Goal: Task Accomplishment & Management: Manage account settings

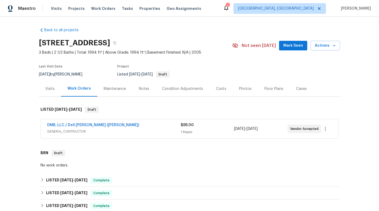
click at [164, 126] on div "DMB, LLC / Dell Bryson (Heise)" at bounding box center [113, 125] width 133 height 6
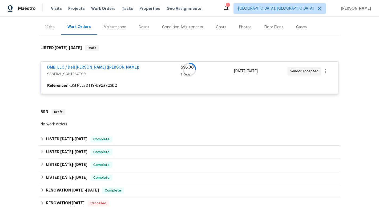
scroll to position [61, 0]
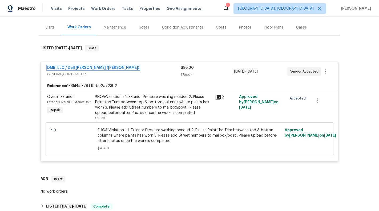
click at [71, 66] on link "DMB, LLC / Dell Bryson (Heise)" at bounding box center [93, 68] width 92 height 4
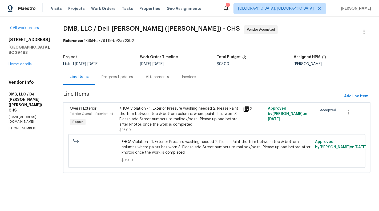
click at [119, 78] on div "Progress Updates" at bounding box center [117, 76] width 31 height 5
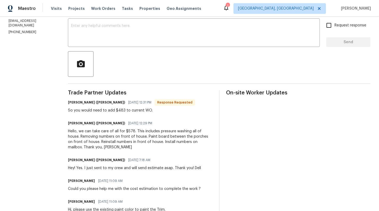
scroll to position [90, 0]
click at [137, 43] on div "x ​" at bounding box center [194, 33] width 252 height 27
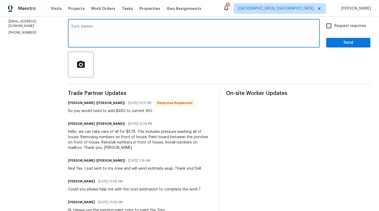
type textarea "Sure, please"
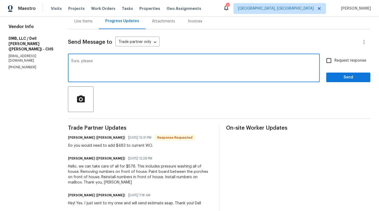
scroll to position [55, 0]
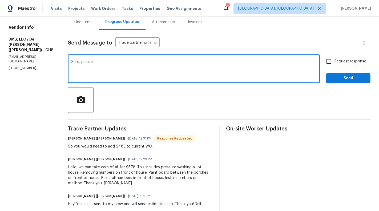
click at [121, 63] on textarea "Sure, please" at bounding box center [193, 69] width 245 height 19
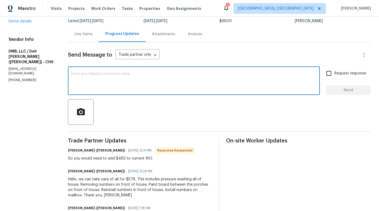
scroll to position [13, 0]
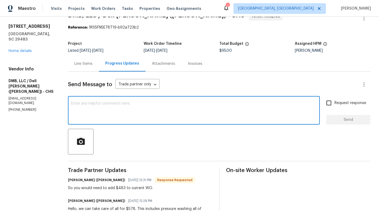
click at [112, 99] on div "x ​" at bounding box center [194, 110] width 252 height 27
paste textarea "Sure, please"
click at [84, 110] on textarea "Sure, please" at bounding box center [193, 111] width 245 height 19
type textarea "Sure, please"
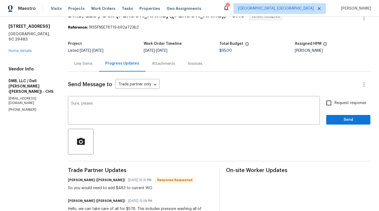
click at [84, 59] on div "Line Items" at bounding box center [83, 64] width 31 height 16
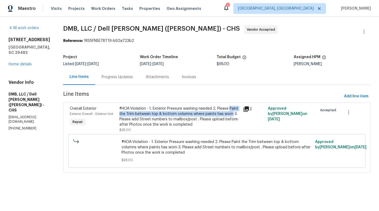
drag, startPoint x: 229, startPoint y: 107, endPoint x: 230, endPoint y: 115, distance: 7.8
click at [230, 115] on div "#HOA-Violation - 1. Exterior Pressure washing needed 2. Please Paint the Trim b…" at bounding box center [179, 116] width 121 height 21
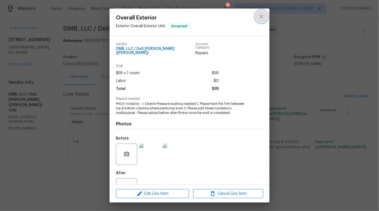
click at [264, 14] on icon "close" at bounding box center [261, 16] width 6 height 6
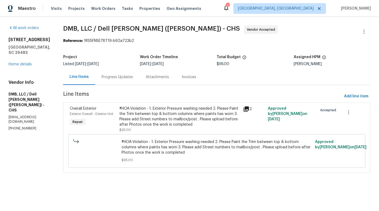
click at [109, 83] on div "Progress Updates" at bounding box center [117, 77] width 44 height 16
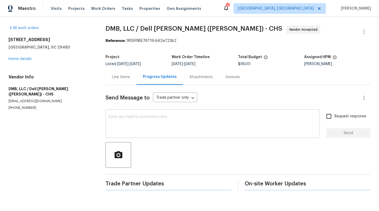
click at [136, 116] on textarea at bounding box center [213, 124] width 208 height 19
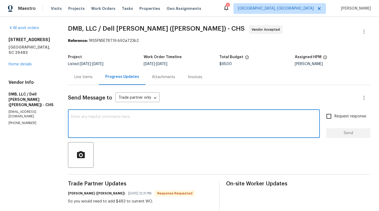
paste textarea "Sure, please"
click at [132, 116] on textarea "Sure, please paint with the same exisiting colors" at bounding box center [193, 124] width 245 height 19
click at [139, 116] on textarea "Sure, please paint with the same exisiting colors" at bounding box center [193, 124] width 245 height 19
type textarea "Sure, please paint with the same existing colors"
click at [351, 116] on span "Request response" at bounding box center [350, 116] width 32 height 6
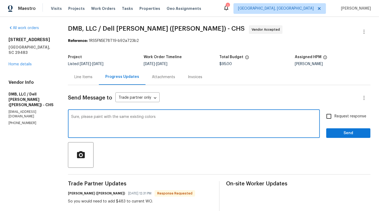
click at [334, 116] on input "Request response" at bounding box center [328, 116] width 11 height 11
checkbox input "true"
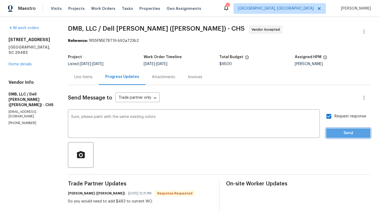
click at [352, 132] on span "Send" at bounding box center [348, 133] width 36 height 7
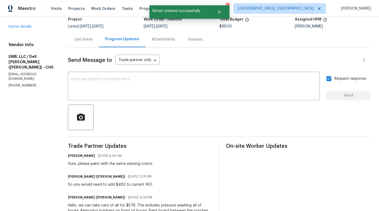
scroll to position [37, 0]
click at [83, 39] on div "Line Items" at bounding box center [83, 39] width 18 height 5
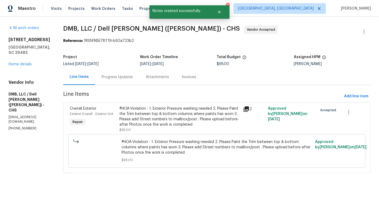
click at [185, 119] on div "#HOA-Violation - 1. Exterior Pressure washing needed 2. Please Paint the Trim b…" at bounding box center [179, 116] width 121 height 21
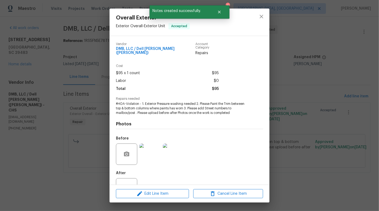
scroll to position [17, 0]
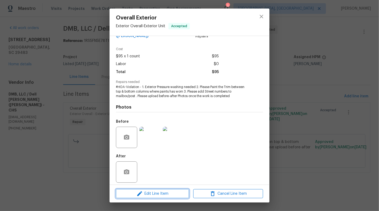
click at [144, 192] on span "Edit Line Item" at bounding box center [152, 193] width 70 height 7
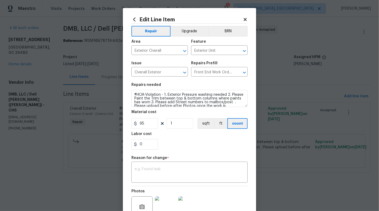
scroll to position [51, 0]
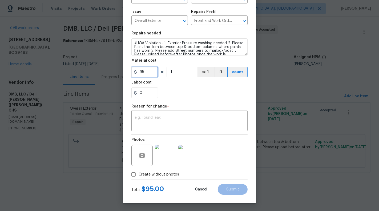
drag, startPoint x: 140, startPoint y: 73, endPoint x: 153, endPoint y: 73, distance: 13.3
click at [153, 73] on input "95" at bounding box center [144, 72] width 27 height 11
type input "578"
click at [208, 117] on textarea at bounding box center [190, 121] width 110 height 11
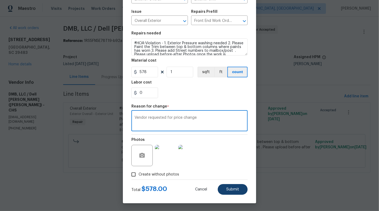
type textarea "Vendor requested for price change"
click at [231, 187] on button "Submit" at bounding box center [233, 189] width 30 height 11
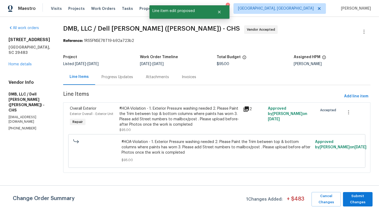
scroll to position [0, 0]
click at [356, 200] on span "Submit Changes" at bounding box center [358, 199] width 24 height 12
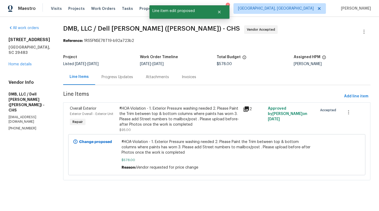
click at [132, 62] on div "Project" at bounding box center [101, 58] width 77 height 7
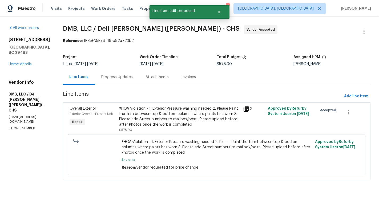
click at [117, 83] on div "Progress Updates" at bounding box center [117, 77] width 44 height 16
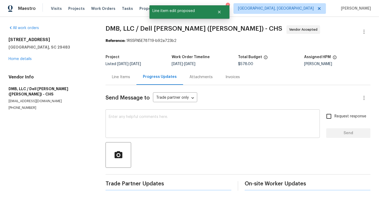
click at [129, 113] on div "x ​" at bounding box center [213, 124] width 214 height 27
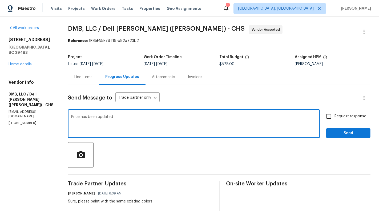
type textarea "Price has been updated"
click at [344, 119] on span "Request response" at bounding box center [350, 116] width 32 height 6
click at [334, 119] on input "Request response" at bounding box center [328, 116] width 11 height 11
checkbox input "true"
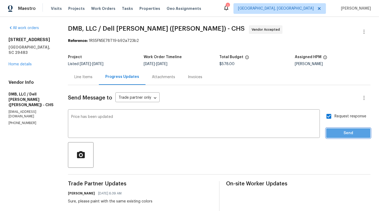
click at [349, 130] on span "Send" at bounding box center [348, 133] width 36 height 7
click at [78, 74] on div "Line Items" at bounding box center [83, 77] width 31 height 16
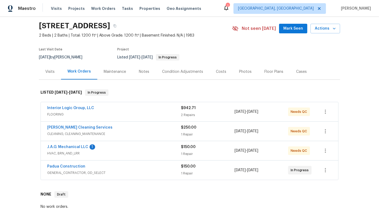
click at [153, 147] on div "J.A.G. Mechanical LLC 1" at bounding box center [114, 147] width 134 height 6
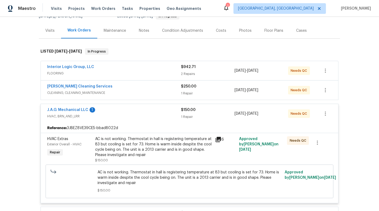
scroll to position [68, 0]
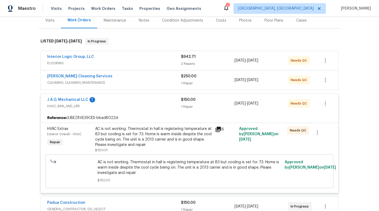
click at [150, 78] on div "DePascale Cleaning Services" at bounding box center [114, 77] width 134 height 6
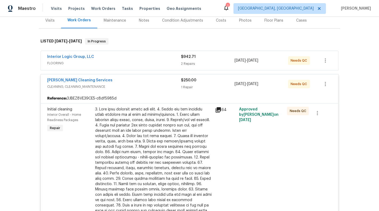
click at [145, 59] on div "Interior Logic Group, LLC" at bounding box center [114, 57] width 134 height 6
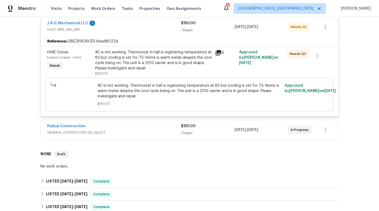
scroll to position [542, 0]
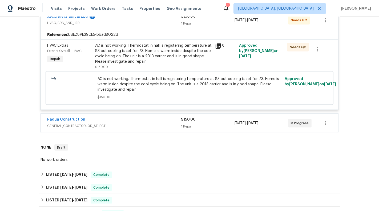
click at [161, 123] on span "GENERAL_CONTRACTOR, OD_SELECT" at bounding box center [114, 125] width 134 height 5
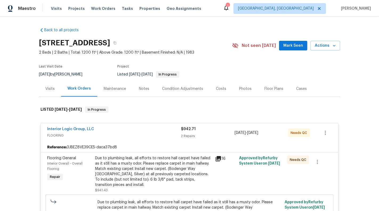
scroll to position [696, 0]
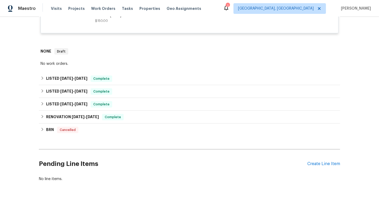
click at [324, 161] on div "Pending Line Items Create Line Item" at bounding box center [189, 163] width 301 height 25
click at [314, 152] on div "Pending Line Items Create Line Item" at bounding box center [189, 163] width 301 height 25
click at [314, 161] on div "Create Line Item" at bounding box center [323, 163] width 33 height 5
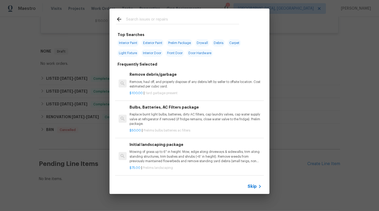
click at [253, 184] on span "Skip" at bounding box center [252, 186] width 9 height 5
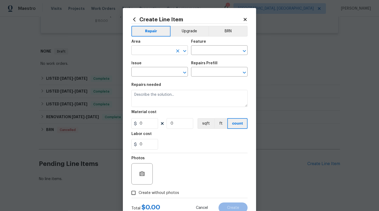
click at [155, 54] on input "text" at bounding box center [152, 51] width 42 height 8
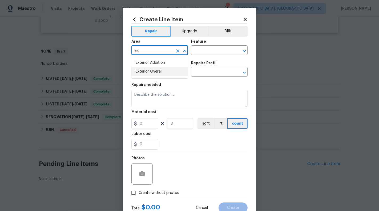
click at [157, 71] on li "Exterior Overall" at bounding box center [159, 71] width 56 height 9
type input "Exterior Overall"
click at [194, 54] on input "text" at bounding box center [212, 51] width 42 height 8
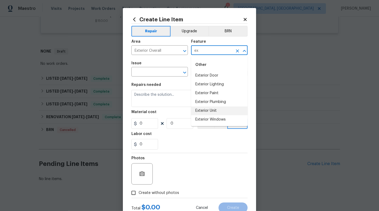
click at [209, 111] on li "Exterior Unit" at bounding box center [219, 110] width 56 height 9
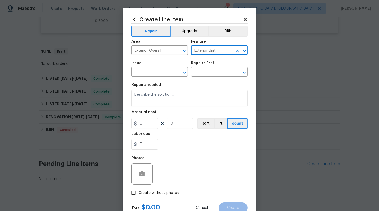
type input "Exterior Unit"
click at [161, 77] on span "Issue ​" at bounding box center [159, 69] width 56 height 22
click at [156, 72] on input "text" at bounding box center [152, 72] width 42 height 8
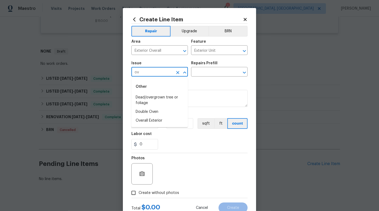
type input "o"
type input "dec"
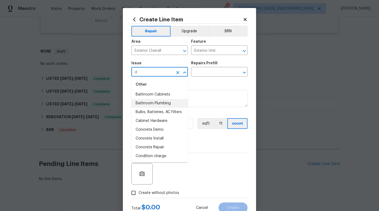
scroll to position [0, 0]
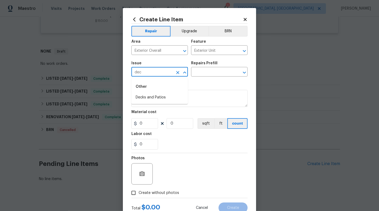
click at [151, 102] on ul "Other Decks and Patios" at bounding box center [159, 91] width 56 height 26
click at [150, 98] on li "Decks and Patios" at bounding box center [159, 97] width 56 height 9
type input "Decks and Patios"
click at [203, 74] on input "text" at bounding box center [212, 72] width 42 height 8
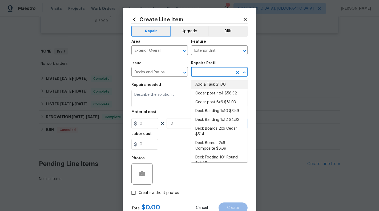
click at [206, 86] on li "Add a Task $1.00" at bounding box center [219, 84] width 56 height 9
type input "Deck"
type input "Add a Task $1.00"
type textarea "HPM to detail"
type input "1"
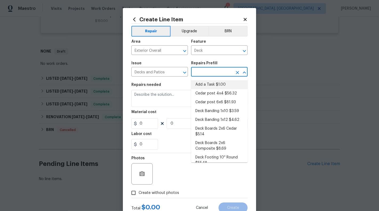
type input "1"
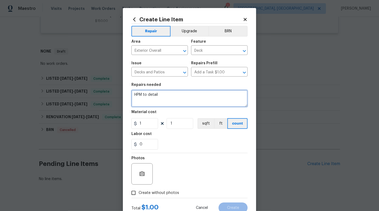
click at [186, 99] on textarea "HPM to detail" at bounding box center [189, 98] width 116 height 17
drag, startPoint x: 168, startPoint y: 95, endPoint x: 256, endPoint y: 95, distance: 88.2
click at [256, 95] on div "Create Line Item Repair Upgrade BRN Area Exterior Overall ​ Feature Deck ​ Issu…" at bounding box center [189, 114] width 133 height 213
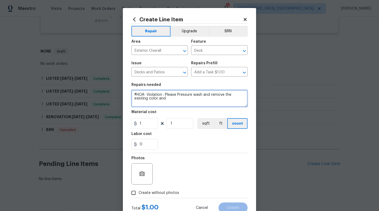
paste textarea "ensure the deck is uniform with the rest of the decks."
type textarea "#HOA- Violation : Please Pressure wash and remove the existing color and ensure…"
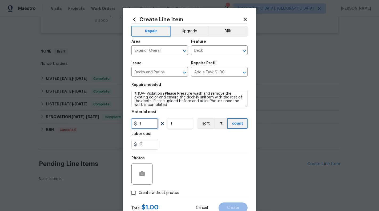
click at [143, 123] on input "1" at bounding box center [144, 123] width 27 height 11
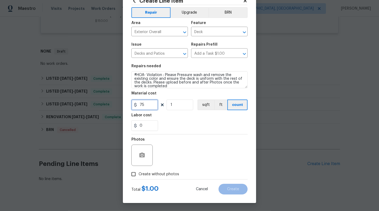
type input "75"
click at [146, 155] on button "button" at bounding box center [142, 155] width 13 height 13
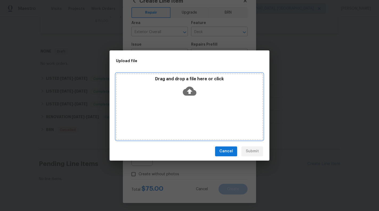
click at [196, 100] on div "Drag and drop a file here or click" at bounding box center [189, 106] width 147 height 67
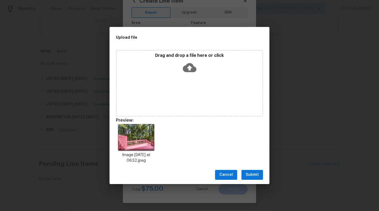
click at [257, 170] on button "Submit" at bounding box center [252, 175] width 22 height 10
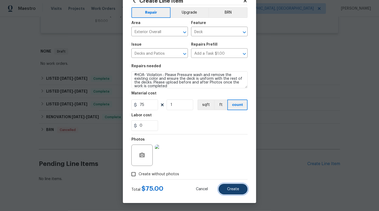
click at [240, 186] on button "Create" at bounding box center [232, 189] width 29 height 11
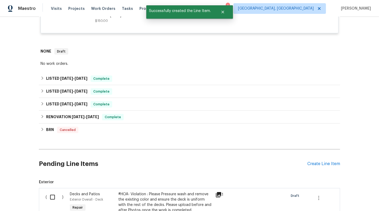
scroll to position [767, 0]
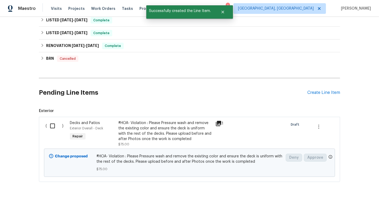
click at [49, 120] on input "checkbox" at bounding box center [54, 125] width 15 height 11
click at [346, 195] on span "Create Work Order" at bounding box center [348, 197] width 35 height 7
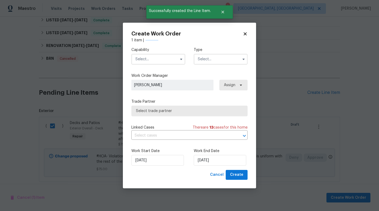
checkbox input "false"
click at [184, 60] on button "button" at bounding box center [181, 59] width 6 height 6
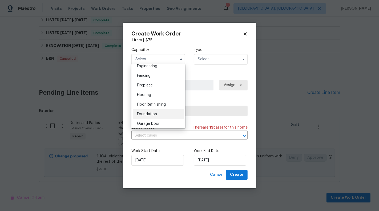
scroll to position [214, 0]
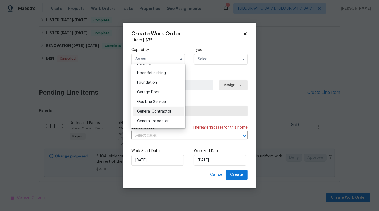
click at [156, 114] on div "General Contractor" at bounding box center [158, 112] width 51 height 10
type input "General Contractor"
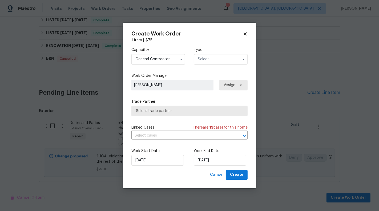
click at [228, 48] on label "Type" at bounding box center [221, 49] width 54 height 5
click at [228, 57] on input "text" at bounding box center [221, 59] width 54 height 11
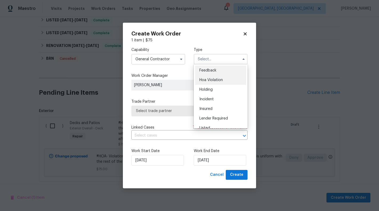
click at [229, 77] on div "Hoa Violation" at bounding box center [220, 80] width 51 height 10
type input "Hoa Violation"
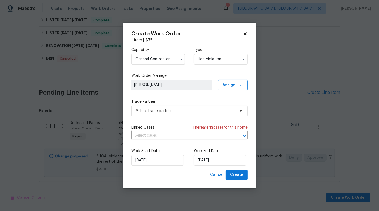
click at [169, 123] on div "Capability General Contractor Type Hoa Violation Work Order Manager Sunmathy Wi…" at bounding box center [189, 106] width 116 height 127
click at [172, 112] on span "Select trade partner" at bounding box center [185, 110] width 99 height 5
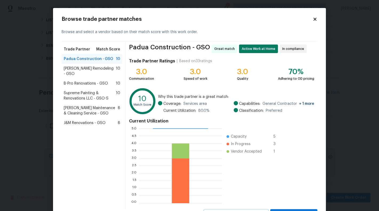
scroll to position [24, 0]
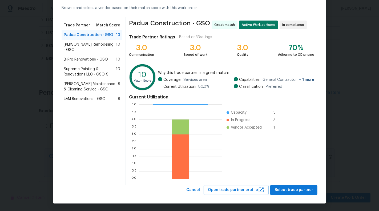
click at [96, 46] on span "Pino Remodeling - GSO" at bounding box center [90, 47] width 52 height 11
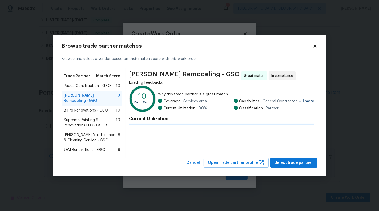
scroll to position [0, 0]
click at [293, 152] on div "Pino Remodeling - GSO Great match In compliance Loading feedbacks ... 10 Match …" at bounding box center [222, 113] width 192 height 90
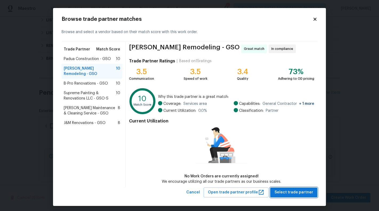
click at [295, 192] on span "Select trade partner" at bounding box center [293, 192] width 39 height 7
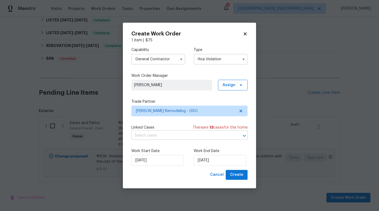
click at [200, 134] on input "text" at bounding box center [181, 135] width 101 height 8
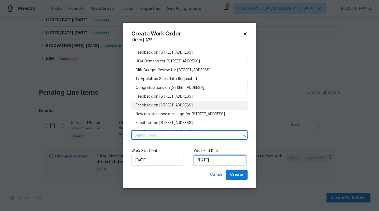
click at [220, 161] on input "[DATE]" at bounding box center [220, 160] width 52 height 11
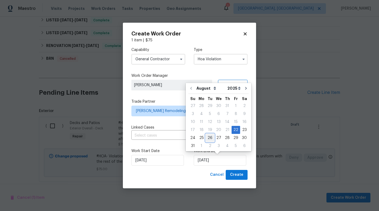
click at [206, 136] on div "26" at bounding box center [210, 137] width 9 height 7
type input "[DATE]"
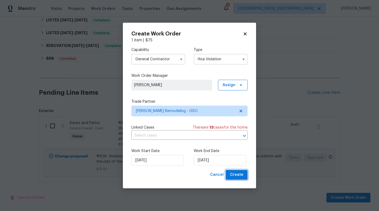
click at [233, 175] on span "Create" at bounding box center [236, 174] width 13 height 7
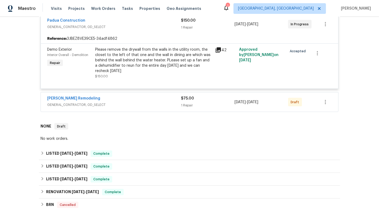
scroll to position [640, 0]
click at [225, 103] on div "1 Repair" at bounding box center [208, 105] width 54 height 5
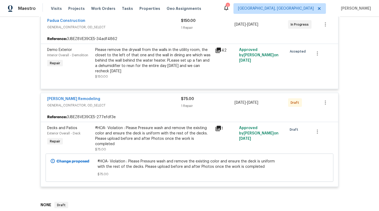
scroll to position [631, 0]
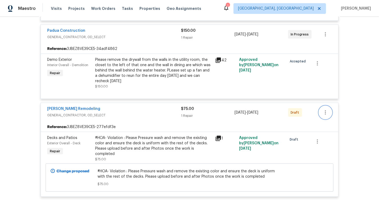
click at [326, 109] on icon "button" at bounding box center [325, 112] width 6 height 6
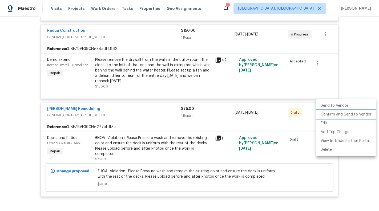
click at [333, 113] on li "Confirm and Send to Vendor" at bounding box center [345, 114] width 59 height 9
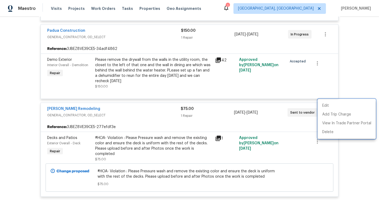
click at [372, 79] on div at bounding box center [189, 105] width 379 height 211
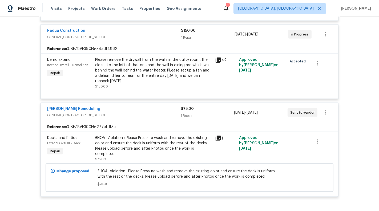
click at [70, 106] on span "Pino Remodeling" at bounding box center [73, 108] width 53 height 5
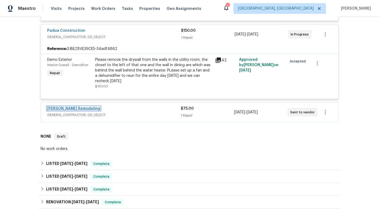
click at [65, 107] on link "Pino Remodeling" at bounding box center [73, 109] width 53 height 4
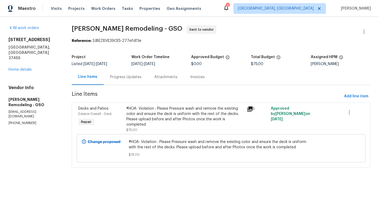
click at [258, 182] on html "Maestro Visits Projects Work Orders Tasks Properties Geo Assignments 1 Albuquer…" at bounding box center [189, 91] width 379 height 182
click at [360, 31] on button "button" at bounding box center [364, 31] width 13 height 13
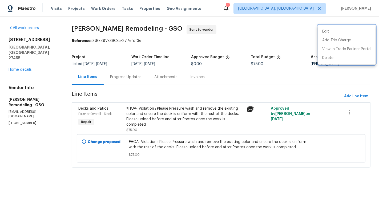
click at [236, 48] on div at bounding box center [189, 105] width 379 height 211
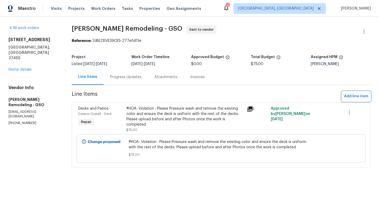
click at [357, 94] on span "Add line item" at bounding box center [356, 96] width 24 height 7
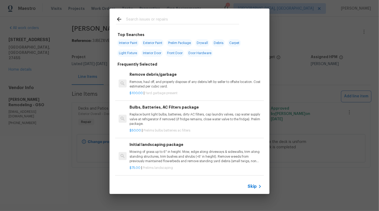
click at [37, 171] on div "Top Searches Interior Paint Exterior Paint Prelim Package Drywall Debris Carpet…" at bounding box center [189, 101] width 379 height 202
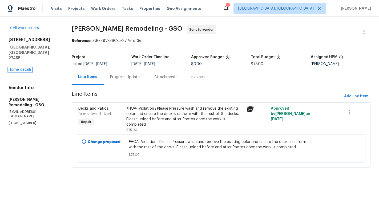
click at [18, 68] on link "Home details" at bounding box center [20, 70] width 23 height 4
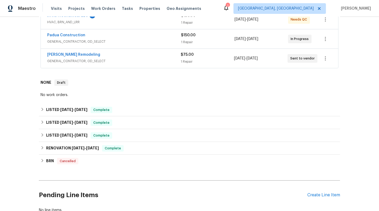
scroll to position [149, 0]
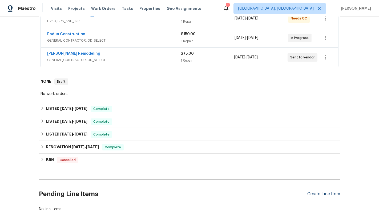
click at [320, 192] on div "Create Line Item" at bounding box center [323, 193] width 33 height 5
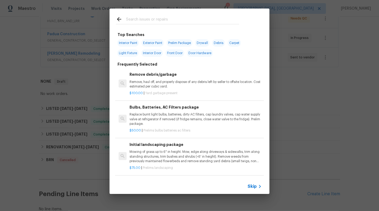
click at [252, 181] on div "Skip" at bounding box center [190, 186] width 160 height 15
click at [251, 194] on div "Top Searches Interior Paint Exterior Paint Prelim Package Drywall Debris Carpet…" at bounding box center [189, 101] width 379 height 202
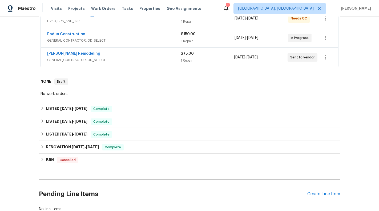
click at [251, 185] on h2 "Pending Line Items" at bounding box center [173, 193] width 268 height 25
click at [321, 189] on div "Pending Line Items Create Line Item" at bounding box center [189, 193] width 301 height 25
click at [322, 194] on div "Create Line Item" at bounding box center [323, 193] width 33 height 5
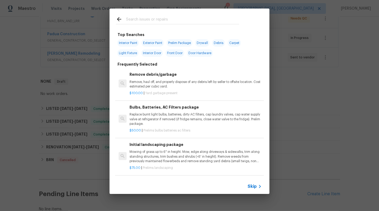
click at [255, 186] on span "Skip" at bounding box center [252, 186] width 9 height 5
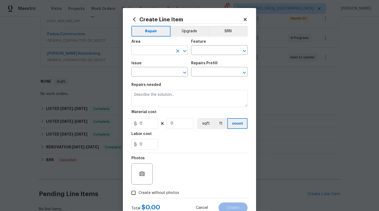
click at [157, 47] on input "text" at bounding box center [152, 51] width 42 height 8
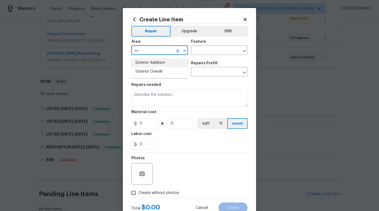
click at [158, 66] on li "Exterior Addition" at bounding box center [159, 62] width 56 height 9
type input "Exterior Addition"
click at [176, 51] on icon "Clear" at bounding box center [177, 50] width 5 height 5
click at [164, 72] on li "Exterior Overall" at bounding box center [159, 71] width 56 height 9
type input "Exterior Overall"
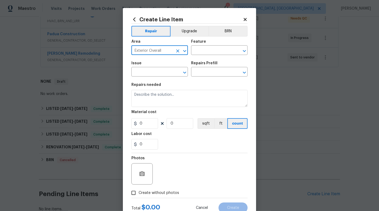
click at [215, 42] on div "Feature" at bounding box center [219, 43] width 56 height 7
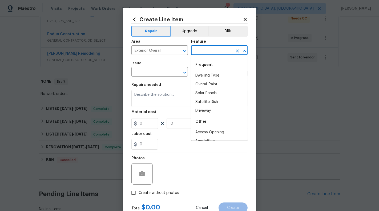
click at [214, 50] on input "text" at bounding box center [212, 51] width 42 height 8
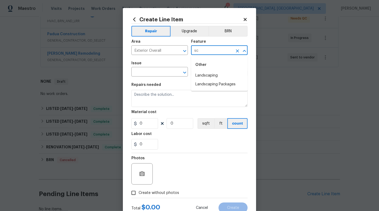
type input "s"
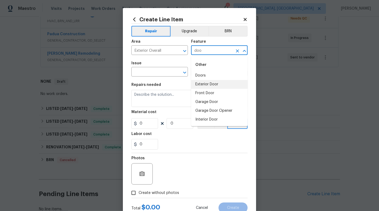
click at [206, 82] on li "Exterior Door" at bounding box center [219, 84] width 56 height 9
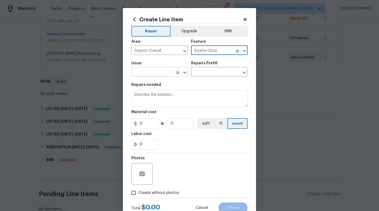
type input "Exterior Door"
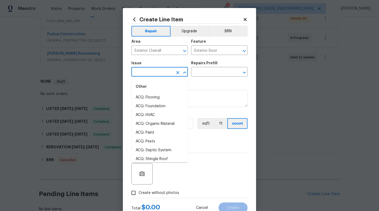
click at [160, 75] on input "text" at bounding box center [152, 72] width 42 height 8
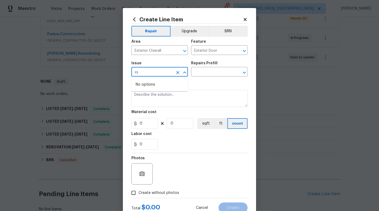
type input "x"
type input "c"
click at [159, 98] on li "Exterior Screen Door" at bounding box center [159, 97] width 56 height 9
type input "Exterior Screen Door"
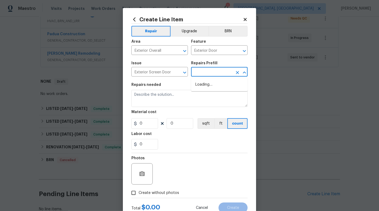
click at [200, 72] on input "text" at bounding box center [212, 72] width 42 height 8
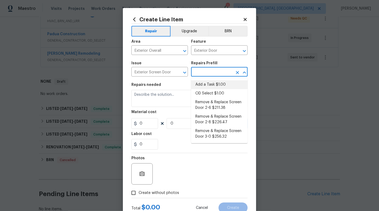
click at [204, 86] on li "Add a Task $1.00" at bounding box center [219, 84] width 56 height 9
type input "Interior Door"
type input "Add a Task $1.00"
type textarea "HPM to detail"
type input "1"
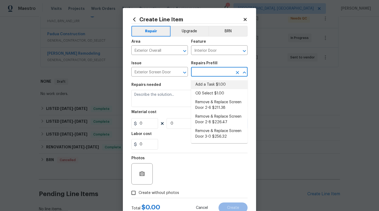
type input "1"
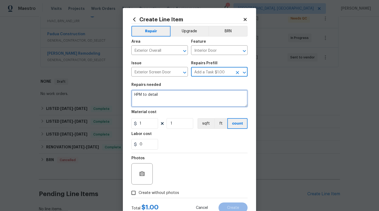
click at [189, 97] on textarea "HPM to detail" at bounding box center [189, 98] width 116 height 17
type textarea "#HOA- Violations :"
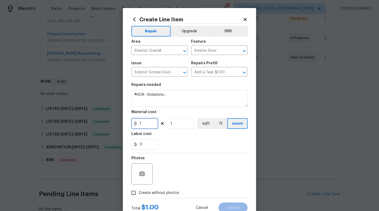
click at [145, 124] on input "1" at bounding box center [144, 123] width 27 height 11
type input "75"
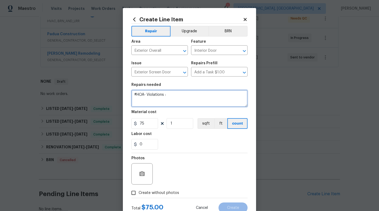
click at [183, 96] on textarea "#HOA- Violations :" at bounding box center [189, 98] width 116 height 17
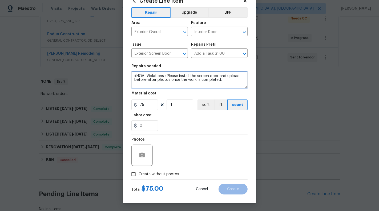
type textarea "#HOA- Violations : Please install the screen door and upload before-after photo…"
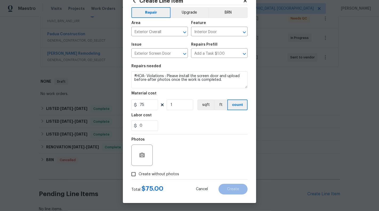
click at [146, 162] on div at bounding box center [141, 154] width 21 height 21
click at [144, 156] on icon "button" at bounding box center [141, 154] width 5 height 5
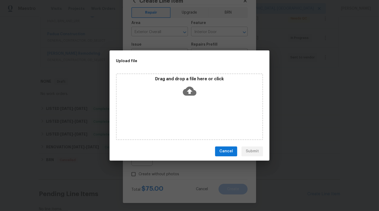
click at [198, 93] on div "Drag and drop a file here or click" at bounding box center [189, 87] width 145 height 23
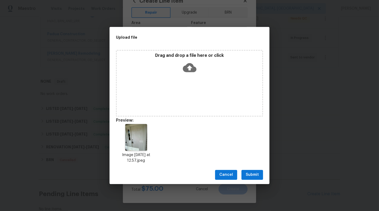
click at [256, 175] on span "Submit" at bounding box center [252, 174] width 13 height 7
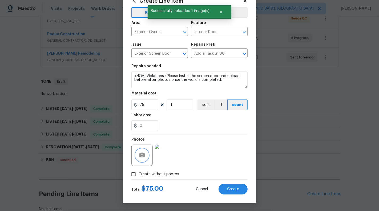
click at [142, 159] on button "button" at bounding box center [142, 155] width 13 height 13
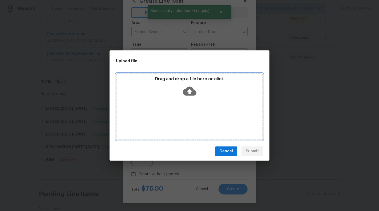
click at [186, 91] on icon at bounding box center [190, 90] width 14 height 9
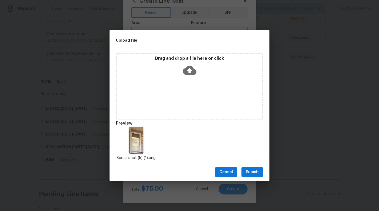
click at [257, 173] on span "Submit" at bounding box center [252, 172] width 13 height 7
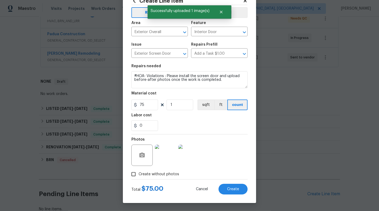
click at [159, 151] on img at bounding box center [165, 154] width 21 height 21
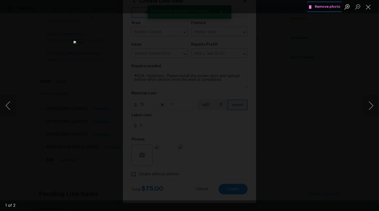
click at [324, 7] on span "Remove photo" at bounding box center [324, 7] width 32 height 6
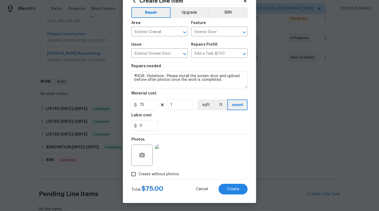
click at [238, 182] on div "Total $ 75.00 Cancel Create" at bounding box center [189, 186] width 116 height 15
click at [236, 188] on span "Create" at bounding box center [233, 189] width 12 height 4
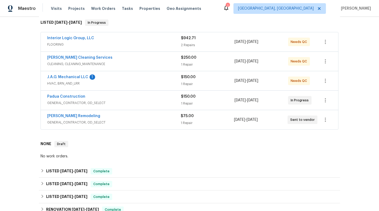
scroll to position [250, 0]
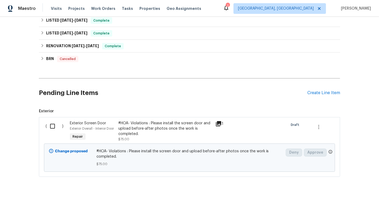
click at [51, 127] on input "checkbox" at bounding box center [54, 125] width 15 height 11
click at [351, 198] on span "Create Work Order" at bounding box center [348, 197] width 35 height 7
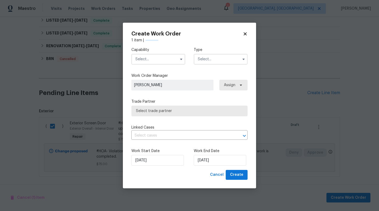
checkbox input "false"
click at [180, 64] on div "Capability Type" at bounding box center [189, 56] width 116 height 26
click at [178, 56] on span at bounding box center [181, 59] width 8 height 8
click at [181, 61] on button "button" at bounding box center [181, 59] width 6 height 6
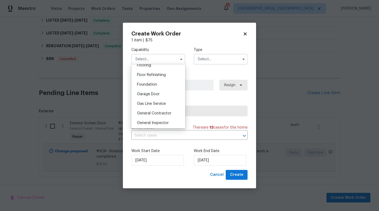
scroll to position [215, 0]
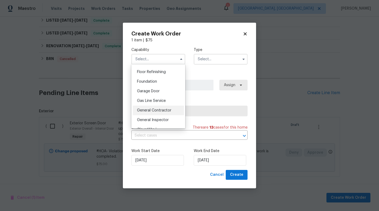
click at [165, 111] on span "General Contractor" at bounding box center [154, 110] width 34 height 4
type input "General Contractor"
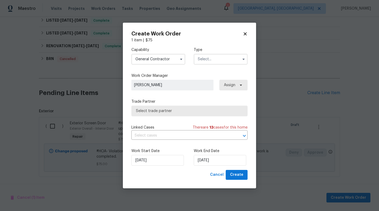
click at [203, 63] on input "text" at bounding box center [221, 59] width 54 height 11
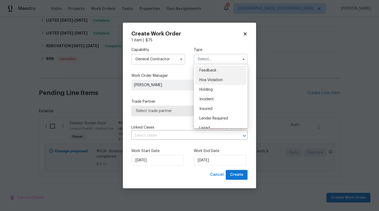
click at [208, 80] on span "Hoa Violation" at bounding box center [210, 80] width 23 height 4
type input "Hoa Violation"
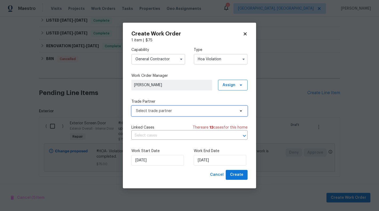
click at [183, 108] on span "Select trade partner" at bounding box center [185, 110] width 99 height 5
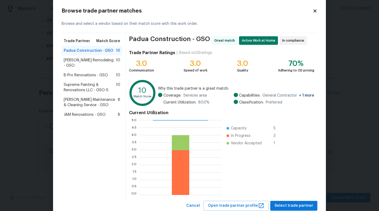
scroll to position [10, 0]
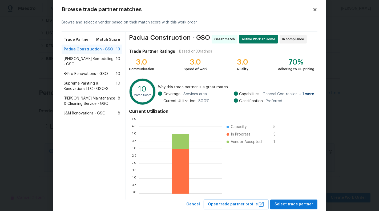
click at [81, 56] on span "Pino Remodeling - GSO" at bounding box center [90, 61] width 52 height 11
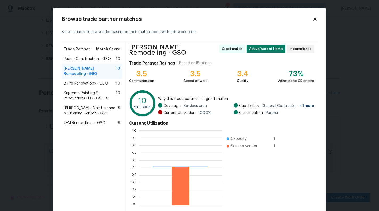
scroll to position [75, 83]
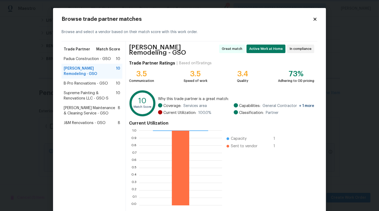
click at [348, 96] on body "Maestro Visits Projects Work Orders Tasks Properties Geo Assignments 1 Albuquer…" at bounding box center [189, 105] width 379 height 211
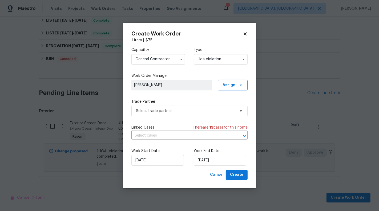
click at [247, 30] on div "Create Work Order 1 item | $ 75 Capability General Contractor Type Hoa Violatio…" at bounding box center [189, 105] width 133 height 165
click at [246, 33] on icon at bounding box center [245, 33] width 5 height 5
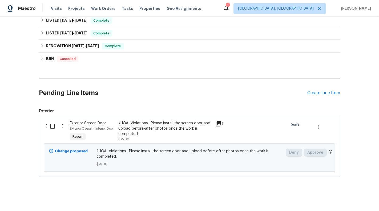
click at [147, 128] on div "#HOA- Violations : Please install the screen door and upload before-after photo…" at bounding box center [165, 128] width 94 height 16
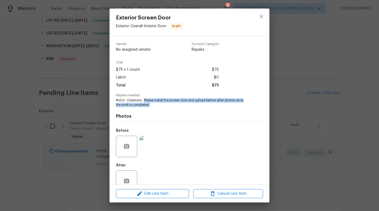
drag, startPoint x: 143, startPoint y: 101, endPoint x: 161, endPoint y: 105, distance: 18.3
click at [161, 105] on span "#HOA- Violations : Please install the screen door and upload before-after photo…" at bounding box center [182, 102] width 132 height 9
copy span "Please install the screen door and upload before-after photos once the work is …"
click at [264, 10] on div at bounding box center [261, 22] width 16 height 27
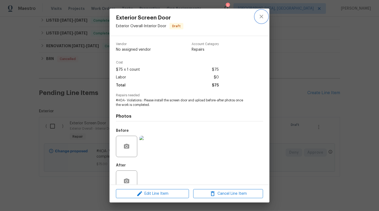
click at [263, 14] on icon "close" at bounding box center [261, 16] width 6 height 6
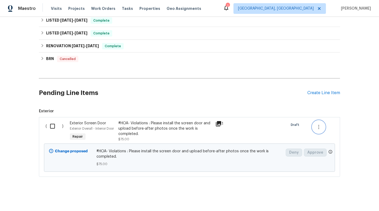
click at [323, 125] on button "button" at bounding box center [318, 126] width 13 height 13
click at [323, 125] on li "Cancel" at bounding box center [322, 124] width 21 height 9
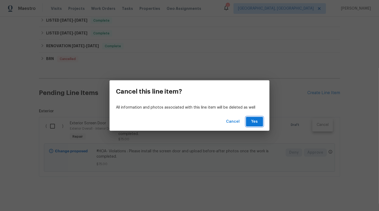
click at [250, 123] on button "Yes" at bounding box center [254, 122] width 17 height 10
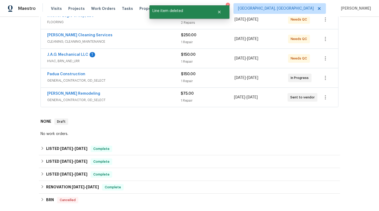
scroll to position [105, 0]
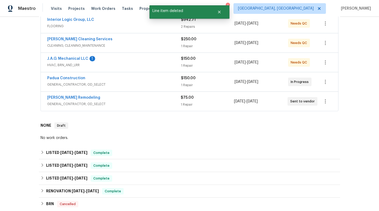
click at [168, 101] on span "GENERAL_CONTRACTOR, OD_SELECT" at bounding box center [113, 103] width 133 height 5
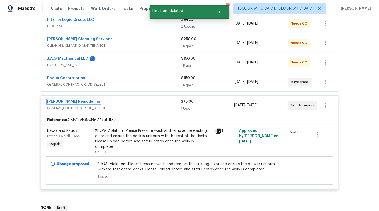
click at [77, 100] on link "Pino Remodeling" at bounding box center [73, 102] width 53 height 4
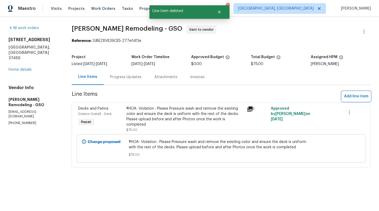
click at [355, 93] on span "Add line item" at bounding box center [356, 96] width 24 height 7
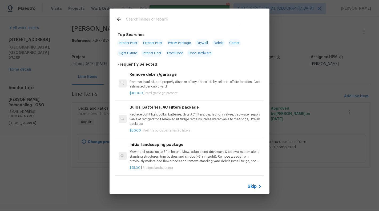
click at [252, 185] on span "Skip" at bounding box center [252, 186] width 9 height 5
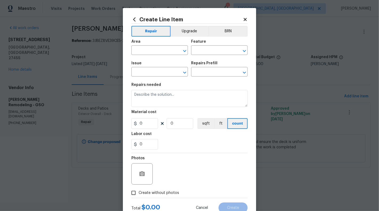
click at [245, 20] on icon at bounding box center [245, 19] width 5 height 5
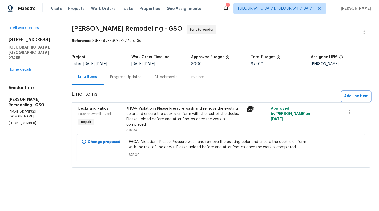
click at [365, 98] on span "Add line item" at bounding box center [356, 96] width 24 height 7
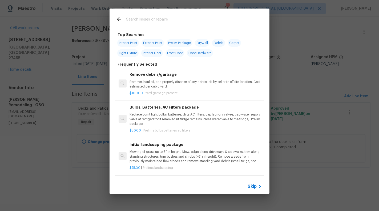
click at [251, 188] on span "Skip" at bounding box center [252, 186] width 9 height 5
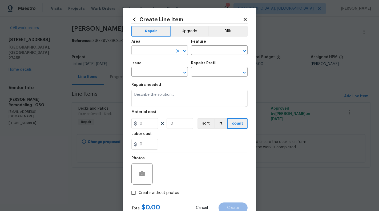
click at [148, 51] on input "text" at bounding box center [152, 51] width 42 height 8
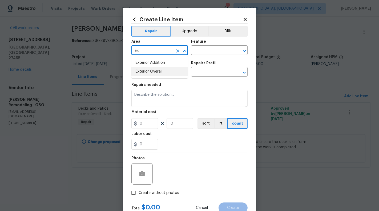
click at [152, 71] on li "Exterior Overall" at bounding box center [159, 71] width 56 height 9
type input "Exterior Overall"
click at [211, 48] on input "text" at bounding box center [212, 51] width 42 height 8
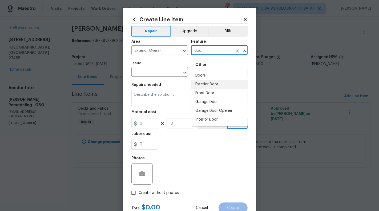
click at [214, 84] on li "Exterior Door" at bounding box center [219, 84] width 56 height 9
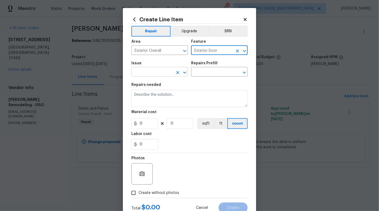
type input "Exterior Door"
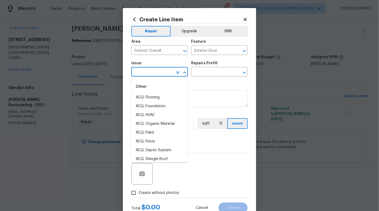
click at [167, 69] on input "text" at bounding box center [152, 72] width 42 height 8
click at [168, 94] on li "Exterior Screen Door" at bounding box center [159, 97] width 56 height 9
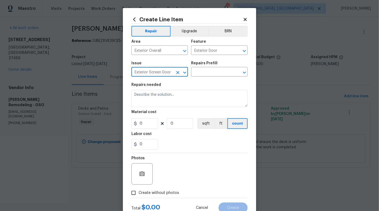
type input "Exterior Screen Door"
click at [201, 67] on div "Repairs Prefill" at bounding box center [219, 64] width 56 height 7
click at [204, 75] on input "text" at bounding box center [212, 72] width 42 height 8
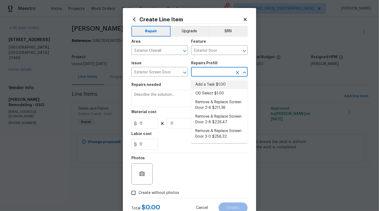
click at [208, 87] on li "Add a Task $1.00" at bounding box center [219, 84] width 56 height 9
type input "Interior Door"
type input "Add a Task $1.00"
type textarea "HPM to detail"
type input "1"
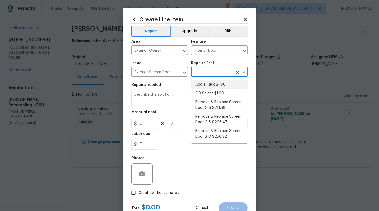
type input "1"
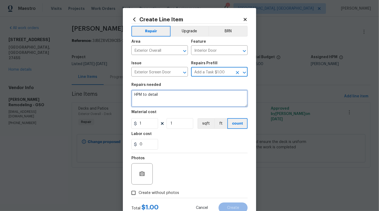
click at [175, 102] on textarea "HPM to detail" at bounding box center [189, 98] width 116 height 17
paste textarea "Please install the screen door and upload before-after photos once the work is …"
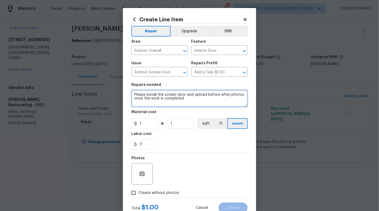
click at [134, 94] on textarea "Please install the screen door and upload before-after photos once the work is …" at bounding box center [189, 98] width 116 height 17
type textarea "#HOA-Violations : Please install the screen door and upload before-after photos…"
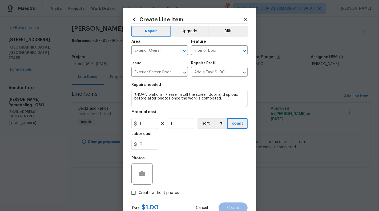
click at [147, 129] on section "Repairs needed #HOA-Violations : Please install the screen door and upload befo…" at bounding box center [189, 116] width 116 height 73
click at [147, 127] on input "1" at bounding box center [144, 123] width 27 height 11
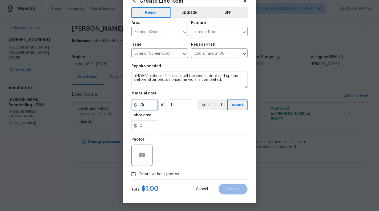
type input "75"
click at [150, 162] on div at bounding box center [141, 154] width 21 height 21
click at [147, 157] on button "button" at bounding box center [142, 155] width 13 height 13
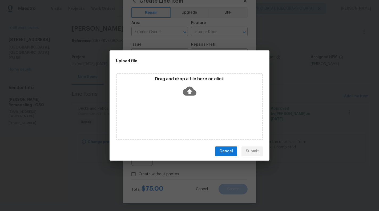
click at [189, 95] on icon at bounding box center [190, 90] width 14 height 9
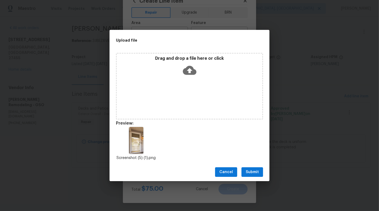
click at [253, 171] on span "Submit" at bounding box center [252, 172] width 13 height 7
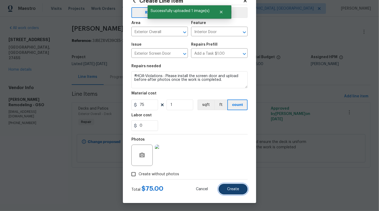
click at [236, 185] on button "Create" at bounding box center [232, 189] width 29 height 11
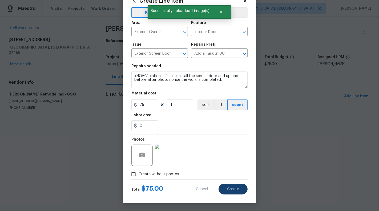
type input "0"
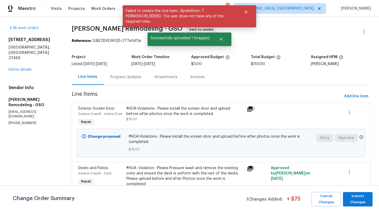
scroll to position [25, 0]
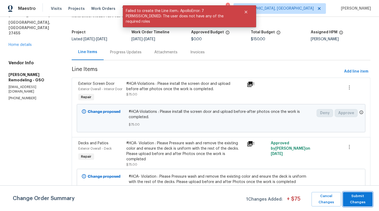
click at [362, 201] on span "Submit Changes" at bounding box center [358, 199] width 24 height 12
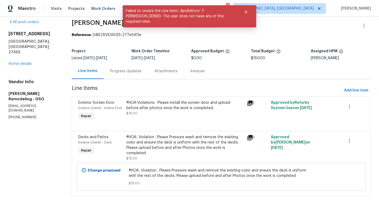
scroll to position [0, 0]
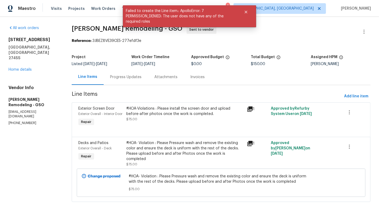
click at [46, 147] on section "All work orders 17 Apple Tree Ln Greensboro, NC 27455 Home details Vendor Info …" at bounding box center [34, 116] width 50 height 183
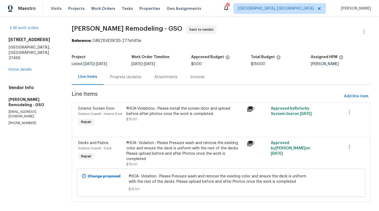
click at [113, 76] on div "Progress Updates" at bounding box center [125, 76] width 31 height 5
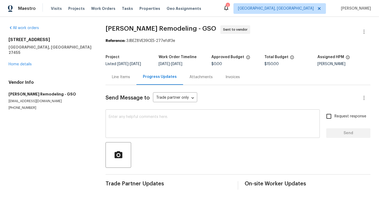
click at [130, 130] on textarea at bounding box center [213, 124] width 208 height 19
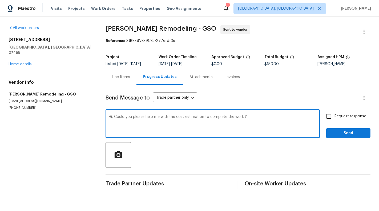
type textarea "Hi, Could you please help me with the cost estimation to complete the work ?"
click at [335, 112] on label "Request response" at bounding box center [344, 116] width 43 height 11
click at [334, 112] on input "Request response" at bounding box center [328, 116] width 11 height 11
checkbox input "true"
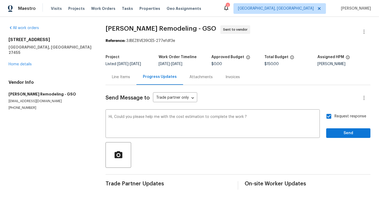
click at [342, 128] on div "Request response Send" at bounding box center [348, 124] width 44 height 27
click at [360, 130] on span "Send" at bounding box center [348, 133] width 36 height 7
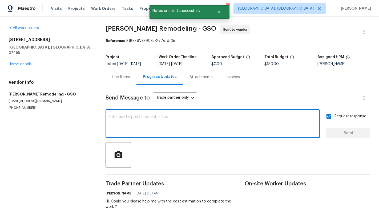
click at [200, 129] on textarea at bounding box center [213, 124] width 208 height 19
type textarea "T"
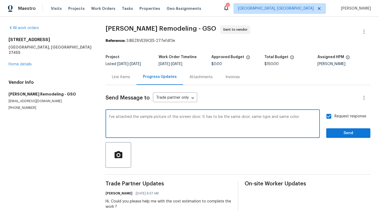
click at [197, 117] on textarea "I've attached the sample picture of the screen door. It has to be the same door…" at bounding box center [213, 124] width 208 height 19
type textarea "I've attached the sample picture of the screen door for your reference. It has …"
click at [361, 132] on span "Send" at bounding box center [348, 133] width 36 height 7
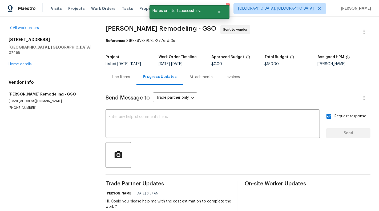
click at [116, 83] on div "Line Items" at bounding box center [121, 77] width 31 height 16
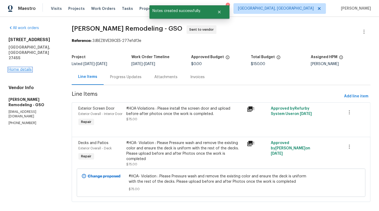
click at [11, 68] on link "Home details" at bounding box center [20, 70] width 23 height 4
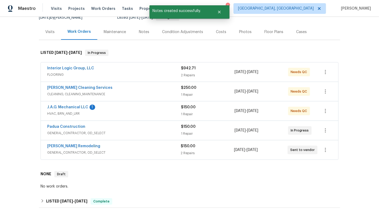
click at [152, 150] on span "GENERAL_CONTRACTOR, OD_SELECT" at bounding box center [113, 152] width 133 height 5
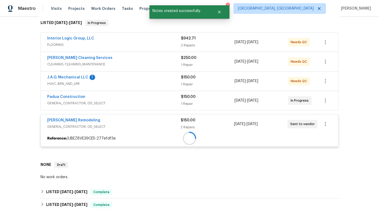
scroll to position [106, 0]
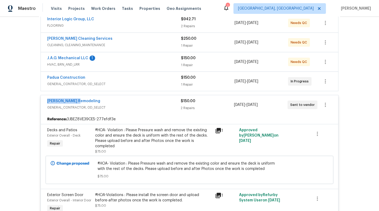
drag, startPoint x: 94, startPoint y: 99, endPoint x: 22, endPoint y: 99, distance: 72.2
click at [22, 99] on div "Back to all projects 17 Apple Tree Ln, Greensboro, NC 27455 2 Beds | 2 Baths | …" at bounding box center [189, 114] width 379 height 194
copy link "Pino Remodeling"
click at [136, 84] on span "GENERAL_CONTRACTOR, OD_SELECT" at bounding box center [114, 83] width 134 height 5
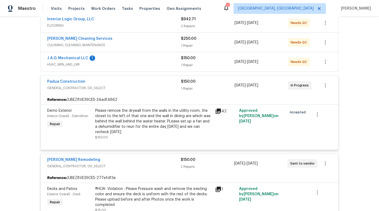
click at [136, 85] on span "GENERAL_CONTRACTOR, OD_SELECT" at bounding box center [114, 87] width 134 height 5
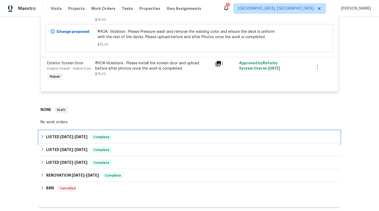
click at [205, 135] on div "LISTED 7/18/25 - 7/30/25 Complete" at bounding box center [189, 137] width 298 height 6
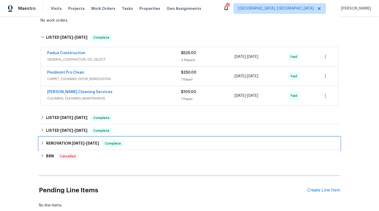
click at [192, 147] on div "RENOVATION 6/2/25 - 6/16/25 Complete" at bounding box center [189, 143] width 301 height 13
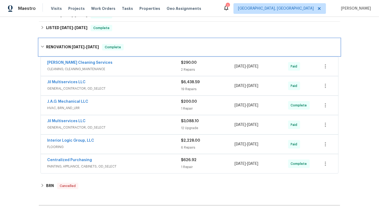
scroll to position [449, 0]
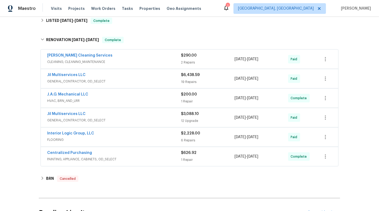
click at [173, 150] on div "Centralized Purchasing" at bounding box center [114, 153] width 134 height 6
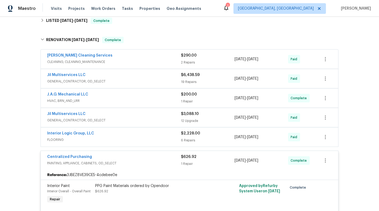
click at [161, 131] on div "Interior Logic Group, LLC" at bounding box center [114, 134] width 134 height 6
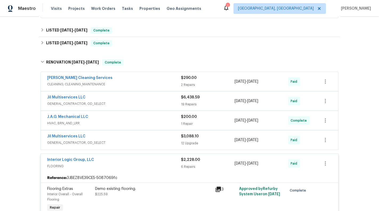
scroll to position [425, 0]
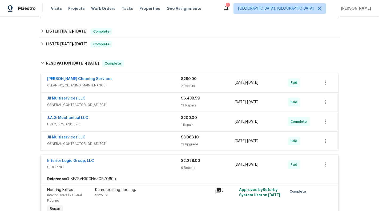
click at [157, 137] on div "Jil Multiservices LLC" at bounding box center [114, 138] width 134 height 6
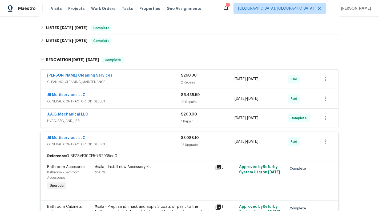
scroll to position [428, 0]
click at [177, 118] on span "HVAC, BRN_AND_LRR" at bounding box center [114, 120] width 134 height 5
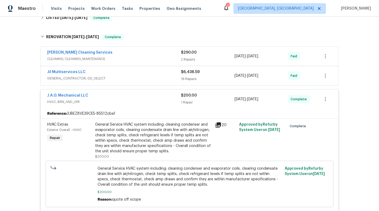
scroll to position [456, 0]
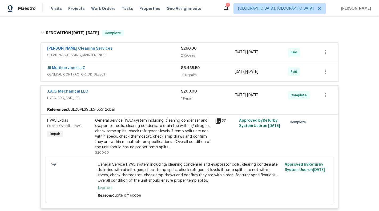
click at [169, 74] on div "Jil Multiservices LLC GENERAL_CONTRACTOR, OD_SELECT" at bounding box center [114, 71] width 134 height 13
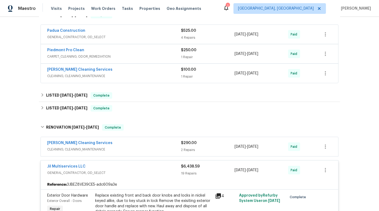
scroll to position [359, 0]
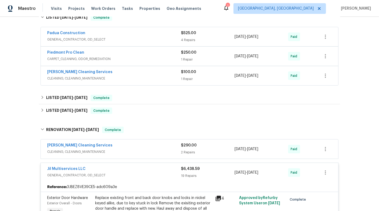
click at [168, 149] on span "CLEANING, CLEANING_MAINTENANCE" at bounding box center [114, 151] width 134 height 5
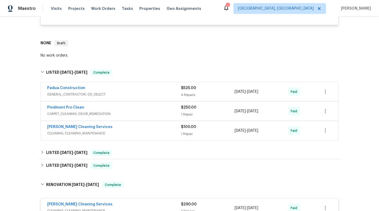
scroll to position [304, 0]
click at [217, 135] on div "$100.00 1 Repair" at bounding box center [208, 130] width 54 height 13
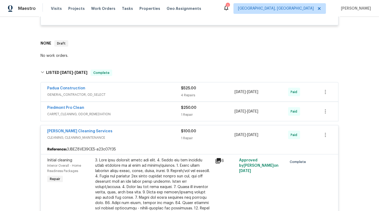
click at [263, 114] on div "7/21/2025 - 7/23/2025" at bounding box center [261, 111] width 54 height 13
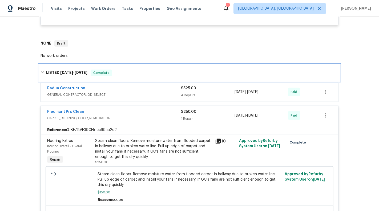
click at [228, 75] on div "LISTED 7/18/25 - 7/30/25 Complete" at bounding box center [189, 72] width 301 height 17
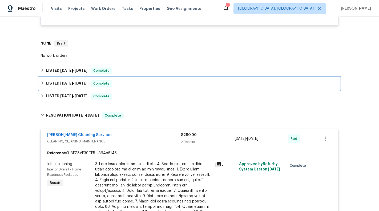
click at [227, 84] on div "LISTED 6/12/25 - 6/13/25 Complete" at bounding box center [189, 83] width 298 height 6
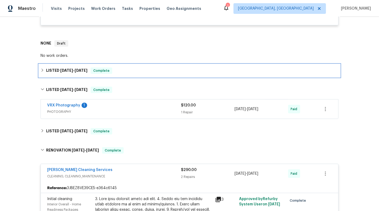
click at [217, 74] on div "LISTED 7/18/25 - 7/30/25 Complete" at bounding box center [189, 70] width 301 height 13
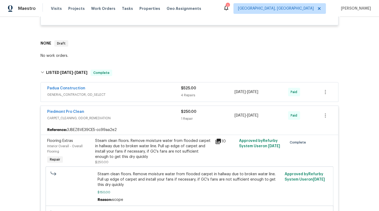
click at [214, 95] on div "4 Repairs" at bounding box center [208, 94] width 54 height 5
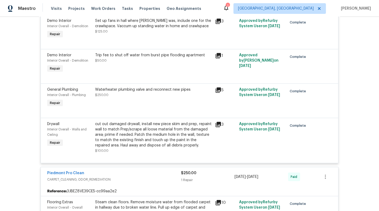
scroll to position [0, 0]
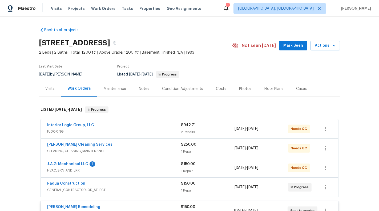
click at [178, 135] on div "Interior Logic Group, LLC FLOORING" at bounding box center [114, 128] width 134 height 13
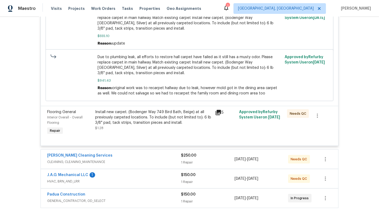
click at [144, 160] on span "CLEANING, CLEANING_MAINTENANCE" at bounding box center [114, 161] width 134 height 5
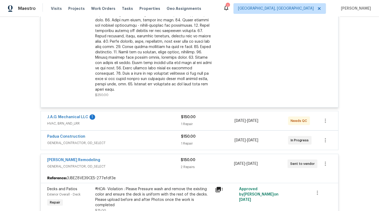
click at [144, 121] on span "HVAC, BRN_AND_LRR" at bounding box center [114, 123] width 134 height 5
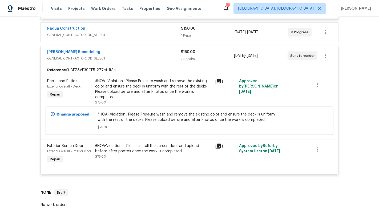
scroll to position [573, 0]
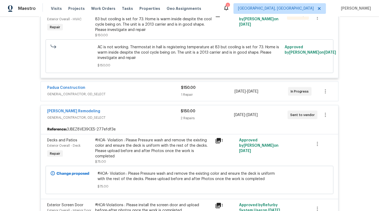
click at [145, 91] on span "GENERAL_CONTRACTOR, OD_SELECT" at bounding box center [114, 93] width 134 height 5
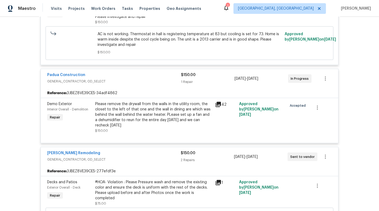
scroll to position [628, 0]
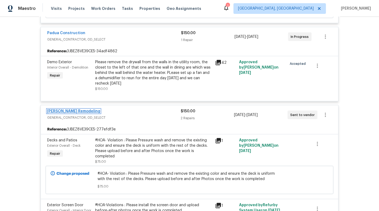
click at [59, 109] on link "Pino Remodeling" at bounding box center [73, 111] width 53 height 4
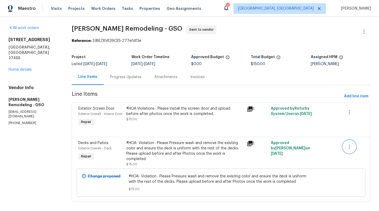
click at [347, 145] on icon "button" at bounding box center [349, 146] width 6 height 6
click at [282, 142] on div at bounding box center [189, 105] width 379 height 211
click at [177, 148] on div "#HOA- Violation : Please Pressure wash and remove the existing color and ensure…" at bounding box center [184, 150] width 117 height 21
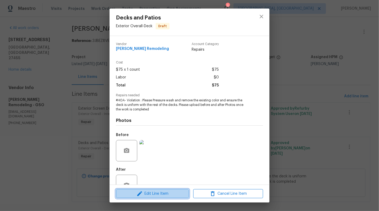
click at [153, 191] on span "Edit Line Item" at bounding box center [152, 193] width 70 height 7
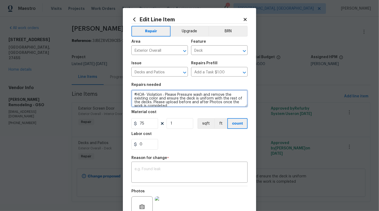
click at [165, 96] on textarea "#HOA- Violation : Please Pressure wash and remove the existing color and ensure…" at bounding box center [189, 98] width 116 height 17
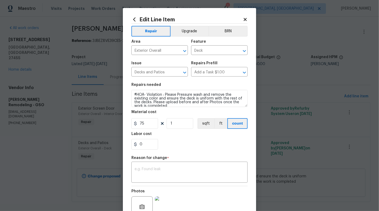
click at [51, 173] on body "Maestro Visits Projects Work Orders Tasks Properties Geo Assignments 1 Albuquer…" at bounding box center [189, 105] width 379 height 211
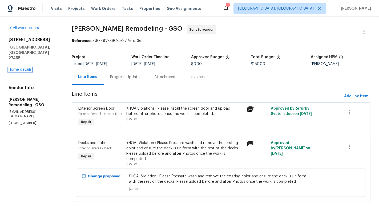
click at [21, 68] on link "Home details" at bounding box center [20, 70] width 23 height 4
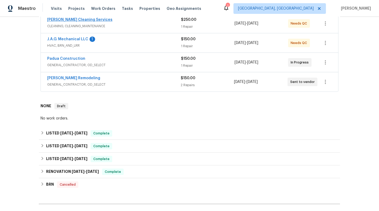
scroll to position [125, 0]
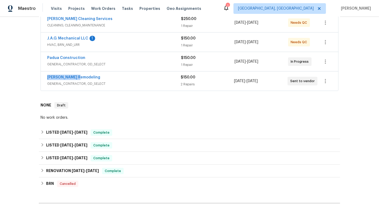
drag, startPoint x: 96, startPoint y: 75, endPoint x: 32, endPoint y: 75, distance: 64.2
click at [32, 75] on div "Back to all projects 17 Apple Tree Ln, Greensboro, NC 27455 2 Beds | 2 Baths | …" at bounding box center [189, 114] width 379 height 194
copy link "Pino Remodeling"
click at [136, 82] on span "GENERAL_CONTRACTOR, OD_SELECT" at bounding box center [113, 83] width 133 height 5
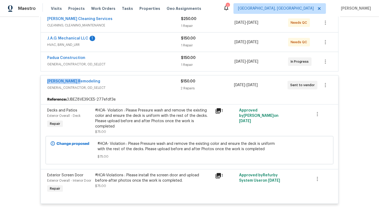
drag, startPoint x: 85, startPoint y: 80, endPoint x: 38, endPoint y: 80, distance: 47.7
click at [37, 80] on div "Back to all projects 17 Apple Tree Ln, Greensboro, NC 27455 2 Beds | 2 Baths | …" at bounding box center [189, 114] width 379 height 194
copy link "Pino Remodeling"
click at [90, 79] on div "Pino Remodeling" at bounding box center [113, 82] width 133 height 6
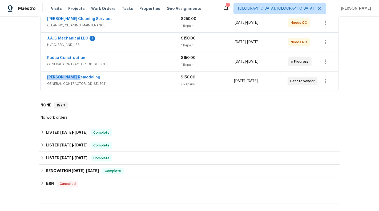
drag, startPoint x: 91, startPoint y: 76, endPoint x: 33, endPoint y: 76, distance: 57.8
click at [33, 76] on div "Back to all projects 17 Apple Tree Ln, Greensboro, NC 27455 2 Beds | 2 Baths | …" at bounding box center [189, 114] width 379 height 194
copy link "Pino Remodeling"
click at [150, 84] on span "GENERAL_CONTRACTOR, OD_SELECT" at bounding box center [113, 83] width 133 height 5
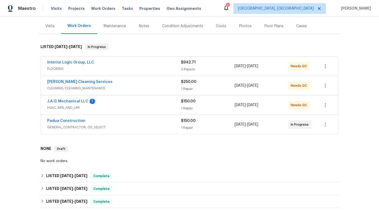
scroll to position [118, 0]
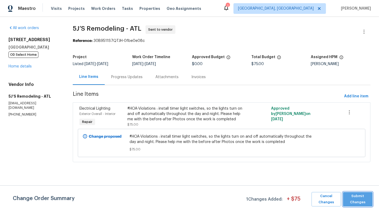
click at [354, 197] on span "Submit Changes" at bounding box center [358, 199] width 24 height 12
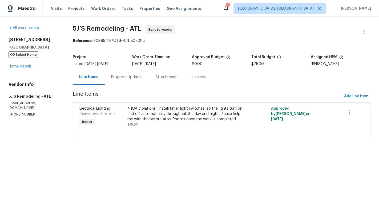
click at [216, 152] on html "Maestro Visits Projects Work Orders Tasks Properties Geo Assignments 1 Albuquer…" at bounding box center [189, 76] width 379 height 152
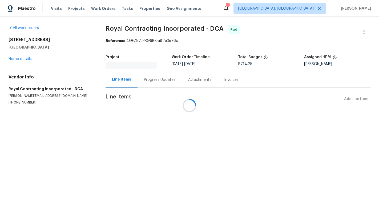
click at [22, 59] on div at bounding box center [189, 105] width 379 height 211
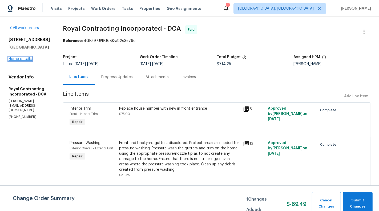
click at [15, 60] on link "Home details" at bounding box center [20, 59] width 23 height 4
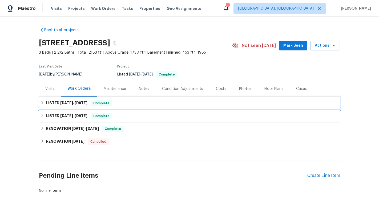
click at [185, 104] on div "LISTED 7/23/25 - 7/24/25 Complete" at bounding box center [189, 103] width 298 height 6
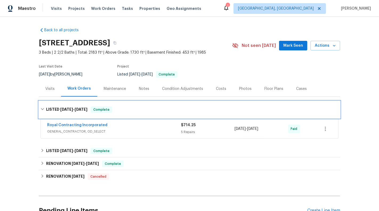
scroll to position [10, 0]
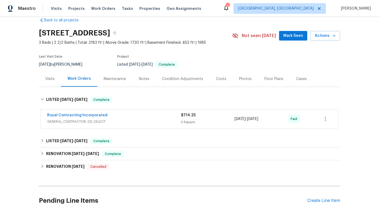
click at [184, 125] on div "Royal Contracting Incorporated GENERAL_CONTRACTOR, OD_SELECT $714.25 5 Repairs …" at bounding box center [189, 118] width 297 height 19
click at [179, 120] on span "GENERAL_CONTRACTOR, OD_SELECT" at bounding box center [114, 121] width 134 height 5
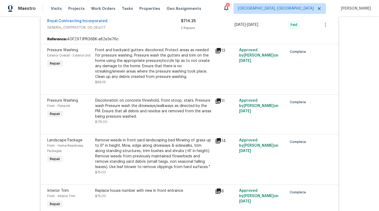
scroll to position [91, 0]
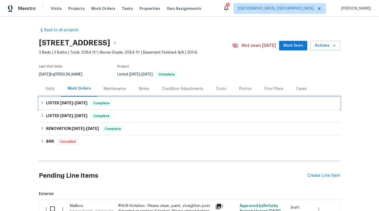
click at [156, 106] on div "LISTED [DATE] - [DATE] Complete" at bounding box center [189, 103] width 301 height 13
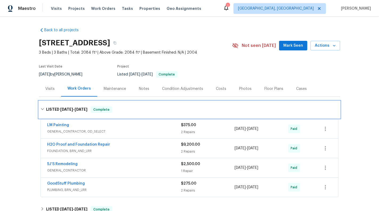
click at [156, 106] on div "LISTED [DATE] - [DATE] Complete" at bounding box center [189, 109] width 298 height 6
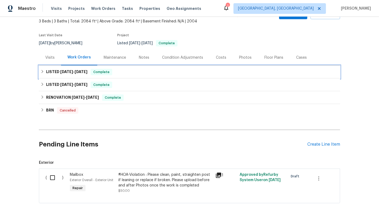
scroll to position [46, 0]
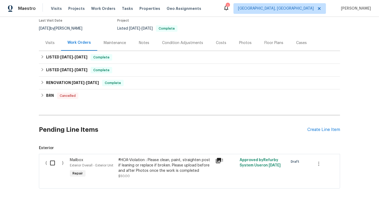
click at [171, 139] on h2 "Pending Line Items" at bounding box center [173, 129] width 268 height 25
click at [172, 168] on div "#HOA-Violation : Please clean, paint, straighten post if leaning or replace if …" at bounding box center [165, 165] width 94 height 16
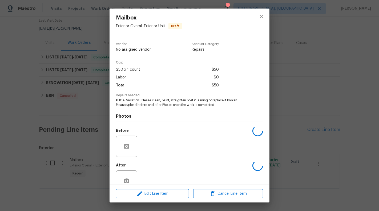
scroll to position [13, 0]
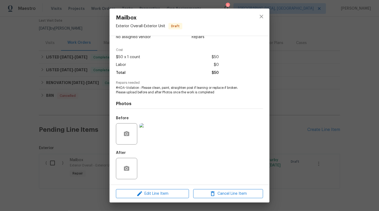
click at [160, 203] on div "Mailbox Exterior Overall - Exterior Unit Draft Vendor No assigned vendor Accoun…" at bounding box center [189, 105] width 379 height 211
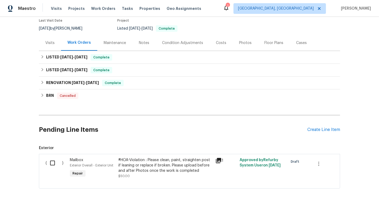
click at [159, 192] on div "Back to all projects [STREET_ADDRESS] 3 Beds | 3 Baths | Total: 2084 ft² | Abov…" at bounding box center [189, 114] width 379 height 194
click at [162, 174] on div "#HOA-Violation : Please clean, paint, straighten post if leaning or replace if …" at bounding box center [165, 167] width 94 height 21
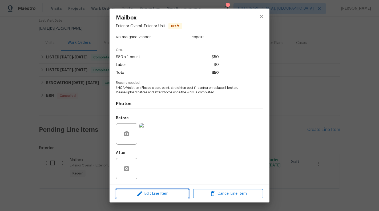
click at [158, 193] on span "Edit Line Item" at bounding box center [152, 193] width 70 height 7
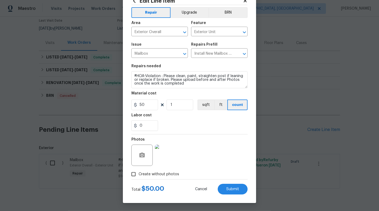
scroll to position [9, 0]
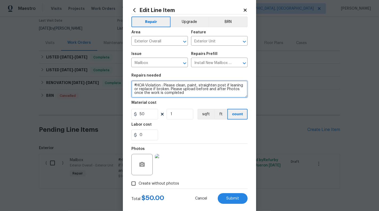
click at [168, 88] on textarea "#HOA-Violation : Please clean, paint, straighten post if leaning or replace if …" at bounding box center [189, 88] width 116 height 17
click at [225, 86] on textarea "#HOA-Violation : Please clean, paint, straighten post if leaning or replace if …" at bounding box center [189, 88] width 116 height 17
click at [217, 86] on textarea "#HOA-Violation : Please clean, paint, straighten post if leaning or replace if …" at bounding box center [189, 88] width 116 height 17
click at [220, 91] on textarea "#HOA-Violation : Please clean, paint, straighten the mailbox post if leaning or…" at bounding box center [189, 88] width 116 height 17
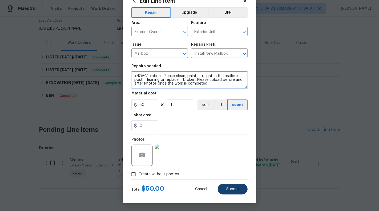
type textarea "#HOA-Violation : Please clean, paint, straighten the mailbox post if leaning or…"
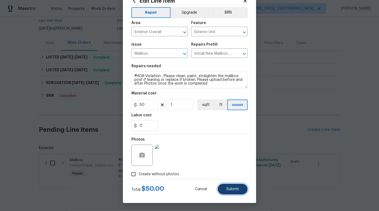
click at [236, 189] on span "Submit" at bounding box center [232, 189] width 13 height 4
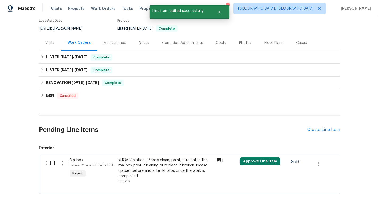
scroll to position [0, 0]
click at [256, 157] on button "Approve Line Item" at bounding box center [260, 161] width 41 height 8
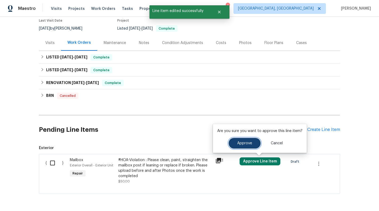
click at [242, 140] on button "Approve" at bounding box center [245, 143] width 32 height 11
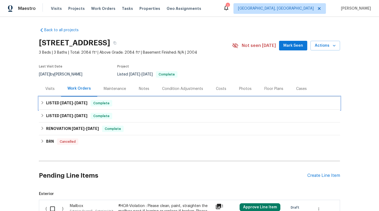
click at [167, 101] on div "LISTED [DATE] - [DATE] Complete" at bounding box center [189, 103] width 298 height 6
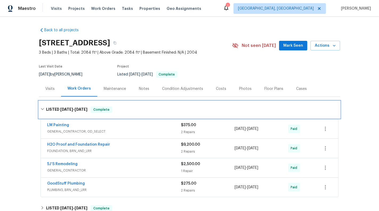
scroll to position [46, 0]
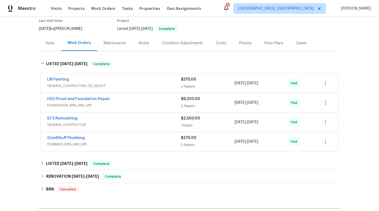
click at [167, 84] on span "GENERAL_CONTRACTOR, OD_SELECT" at bounding box center [114, 85] width 134 height 5
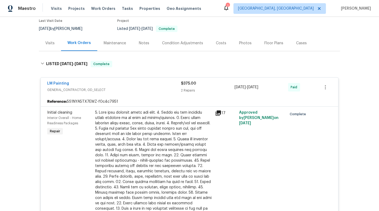
click at [167, 84] on div "LM Painting" at bounding box center [114, 84] width 134 height 6
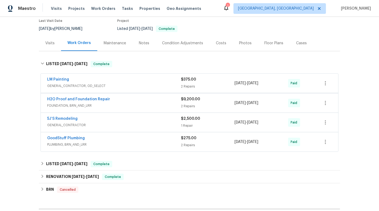
click at [168, 99] on div "H2O Proof and Foundation Repair" at bounding box center [114, 99] width 134 height 6
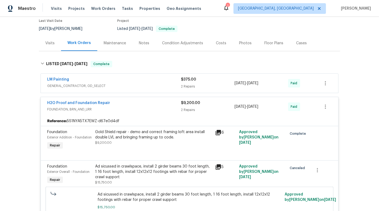
click at [169, 106] on div "H2O Proof and Foundation Repair" at bounding box center [114, 103] width 134 height 6
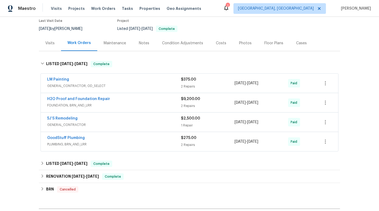
click at [168, 123] on span "GENERAL_CONTRACTOR" at bounding box center [114, 124] width 134 height 5
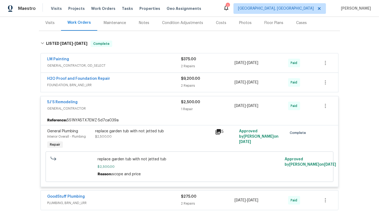
scroll to position [79, 0]
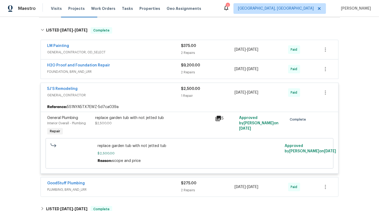
click at [168, 95] on span "GENERAL_CONTRACTOR" at bounding box center [114, 94] width 134 height 5
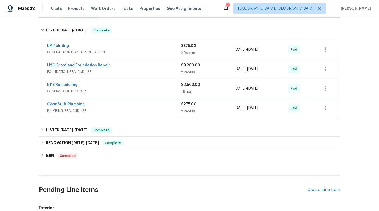
click at [160, 109] on span "PLUMBING, BRN_AND_LRR" at bounding box center [114, 110] width 134 height 5
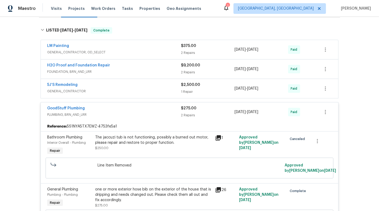
click at [160, 110] on div "GoodStuff Plumbing" at bounding box center [114, 109] width 134 height 6
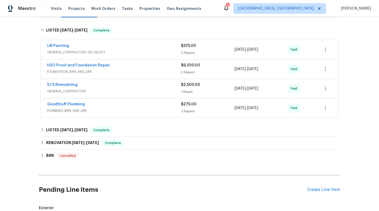
scroll to position [157, 0]
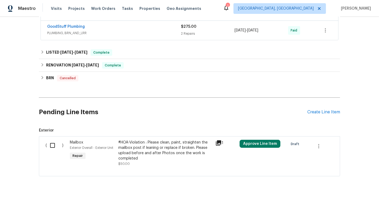
click at [51, 145] on input "checkbox" at bounding box center [54, 145] width 15 height 11
click at [267, 145] on button "Approve Line Item" at bounding box center [260, 144] width 41 height 8
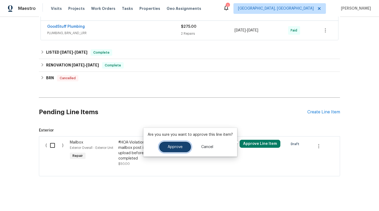
click at [171, 150] on button "Approve" at bounding box center [175, 146] width 32 height 11
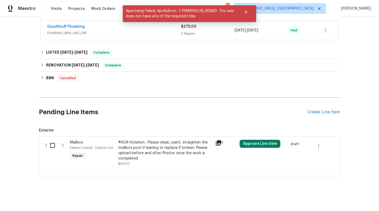
click at [53, 140] on input "checkbox" at bounding box center [54, 145] width 15 height 11
checkbox input "true"
click at [351, 196] on span "Create Work Order" at bounding box center [348, 197] width 35 height 7
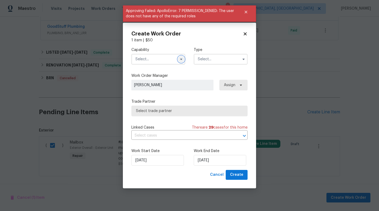
click at [180, 57] on icon "button" at bounding box center [181, 59] width 4 height 4
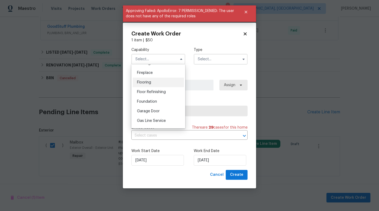
scroll to position [216, 0]
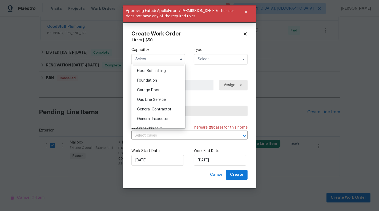
click at [152, 112] on div "General Contractor" at bounding box center [158, 109] width 51 height 10
type input "General Contractor"
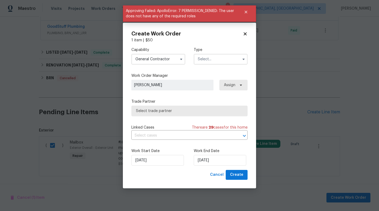
click at [215, 60] on input "text" at bounding box center [221, 59] width 54 height 11
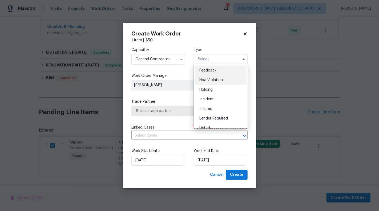
click at [218, 83] on div "Hoa Violation" at bounding box center [220, 80] width 51 height 10
type input "Hoa Violation"
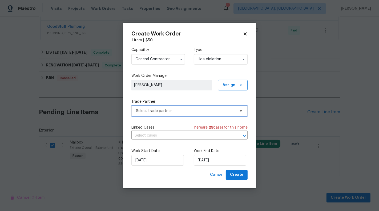
click at [187, 110] on span "Select trade partner" at bounding box center [185, 110] width 99 height 5
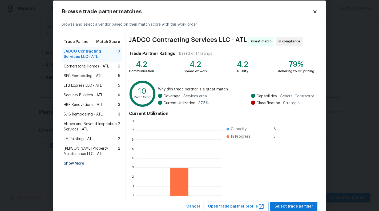
scroll to position [24, 0]
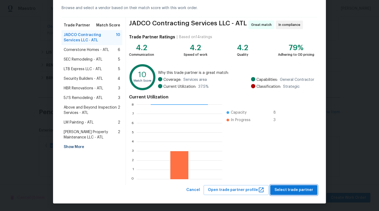
click at [293, 192] on span "Select trade partner" at bounding box center [293, 190] width 39 height 7
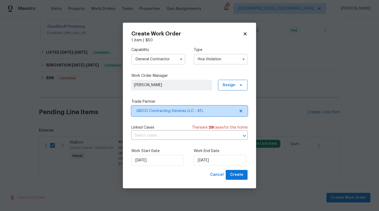
scroll to position [0, 0]
click at [181, 134] on input "text" at bounding box center [181, 135] width 101 height 8
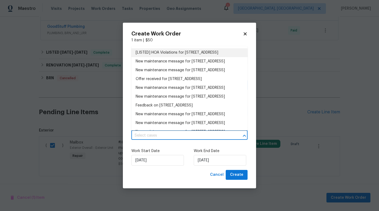
click at [181, 56] on li "[LISTED] HOA Violations for [STREET_ADDRESS]" at bounding box center [189, 52] width 116 height 9
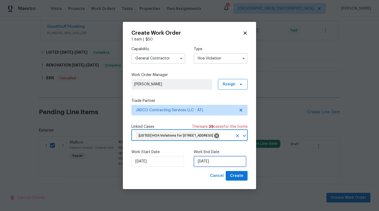
click at [208, 167] on input "[DATE]" at bounding box center [220, 161] width 52 height 11
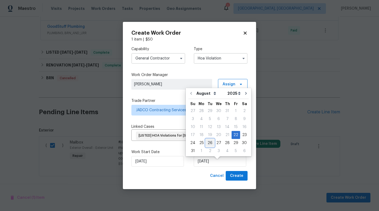
click at [209, 140] on div "26" at bounding box center [210, 142] width 9 height 7
type input "[DATE]"
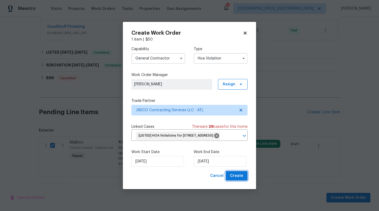
click at [232, 181] on button "Create" at bounding box center [237, 176] width 22 height 10
checkbox input "false"
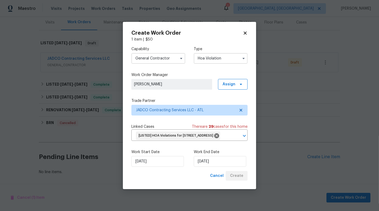
scroll to position [66, 0]
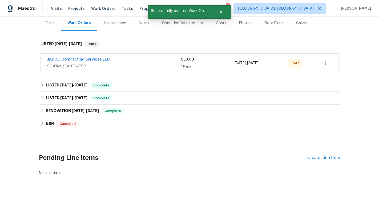
click at [185, 62] on div "$50.00 1 Repair" at bounding box center [208, 63] width 54 height 13
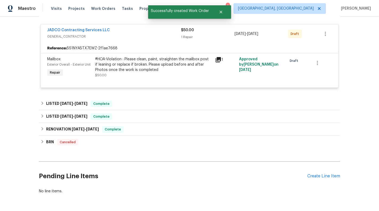
scroll to position [75, 0]
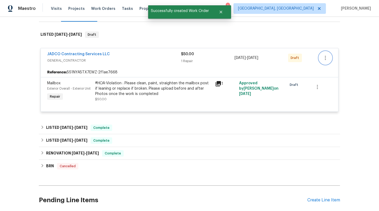
click at [326, 61] on button "button" at bounding box center [325, 57] width 13 height 13
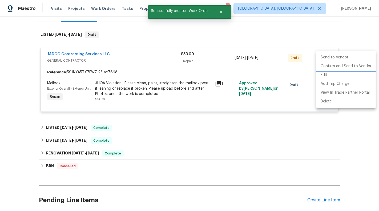
click at [327, 68] on li "Confirm and Send to Vendor" at bounding box center [345, 66] width 59 height 9
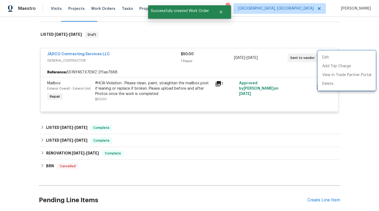
drag, startPoint x: 44, startPoint y: 54, endPoint x: 129, endPoint y: 54, distance: 85.5
click at [129, 54] on div at bounding box center [189, 105] width 379 height 211
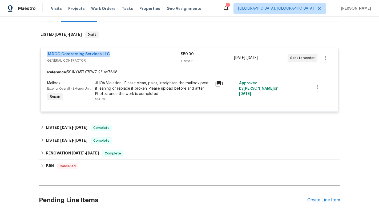
drag, startPoint x: 129, startPoint y: 54, endPoint x: 24, endPoint y: 53, distance: 105.0
click at [24, 53] on div "Back to all projects [STREET_ADDRESS] 3 Beds | 3 Baths | Total: 2084 ft² | Abov…" at bounding box center [189, 114] width 379 height 194
copy link "JADCO Contracting Services LLC"
click at [47, 52] on div "JADCO Contracting Services LLC GENERAL_CONTRACTOR $50.00 1 Repair [DATE] - [DAT…" at bounding box center [189, 57] width 297 height 19
click at [49, 52] on link "JADCO Contracting Services LLC" at bounding box center [78, 54] width 63 height 4
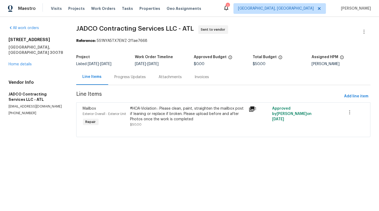
click at [130, 79] on div "Progress Updates" at bounding box center [130, 76] width 31 height 5
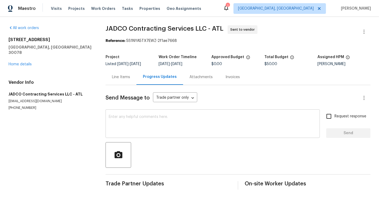
click at [130, 133] on textarea at bounding box center [213, 124] width 208 height 19
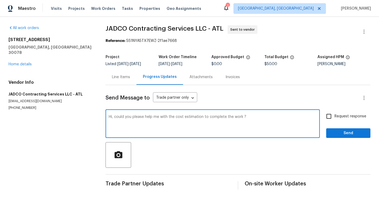
type textarea "Hi, could you please help me with the cost estimation to complete the work ?"
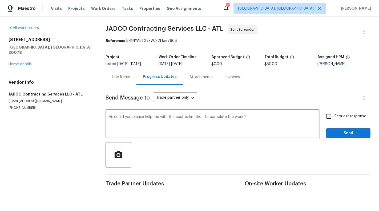
click at [348, 111] on label "Request response" at bounding box center [344, 116] width 43 height 11
click at [334, 111] on input "Request response" at bounding box center [328, 116] width 11 height 11
checkbox input "true"
click at [350, 131] on span "Send" at bounding box center [348, 133] width 36 height 7
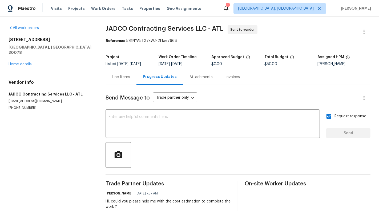
click at [126, 78] on div "Line Items" at bounding box center [121, 76] width 18 height 5
